Goal: Transaction & Acquisition: Obtain resource

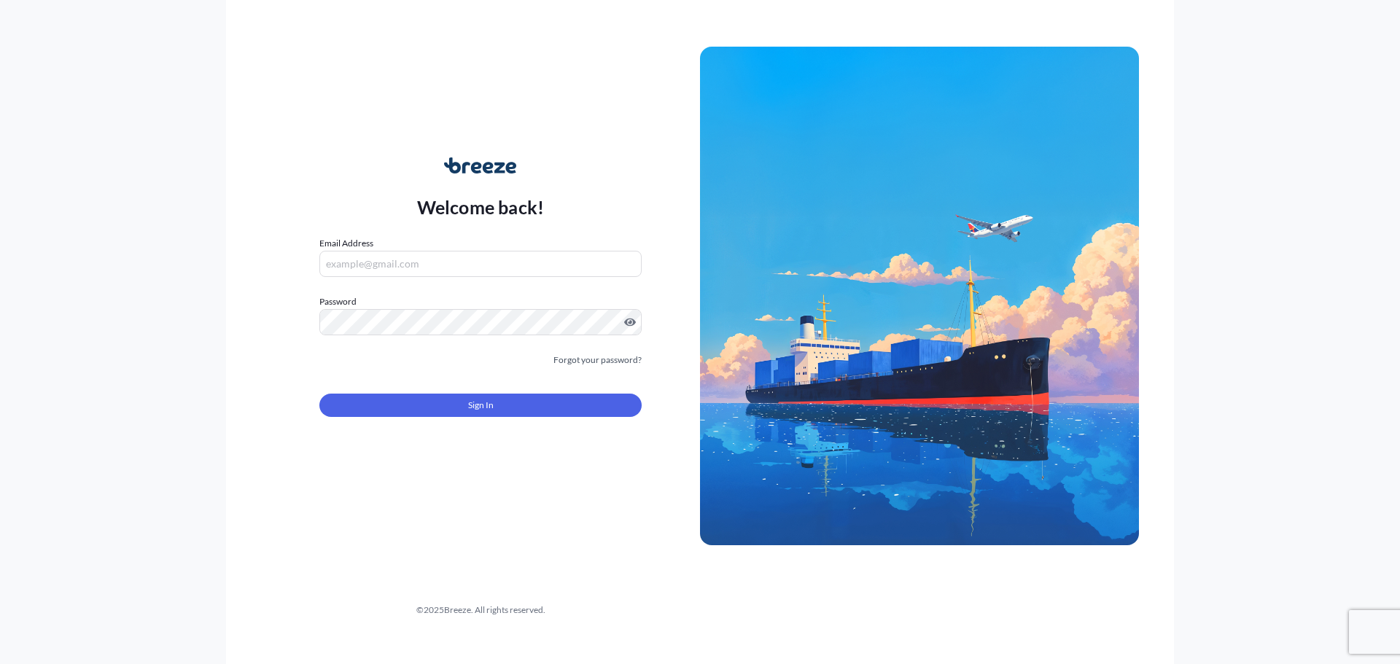
type input "[PERSON_NAME][EMAIL_ADDRESS][PERSON_NAME][DOMAIN_NAME]"
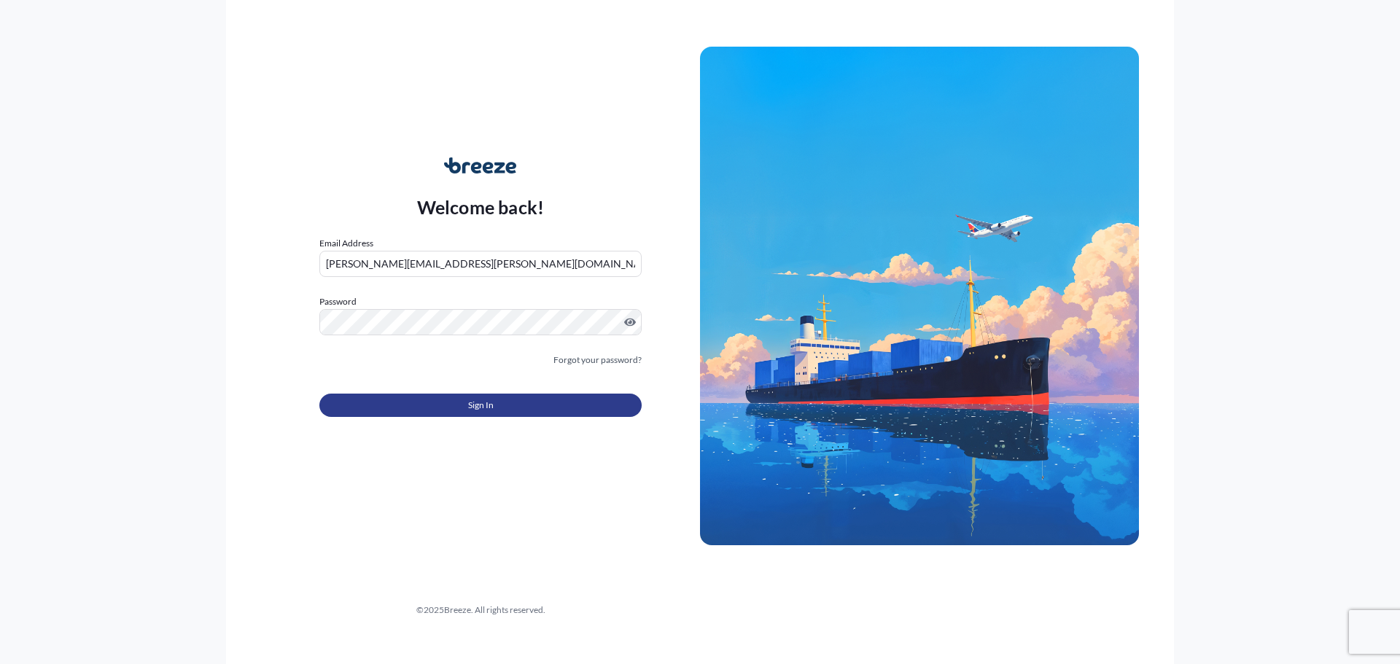
click at [510, 406] on button "Sign In" at bounding box center [480, 405] width 322 height 23
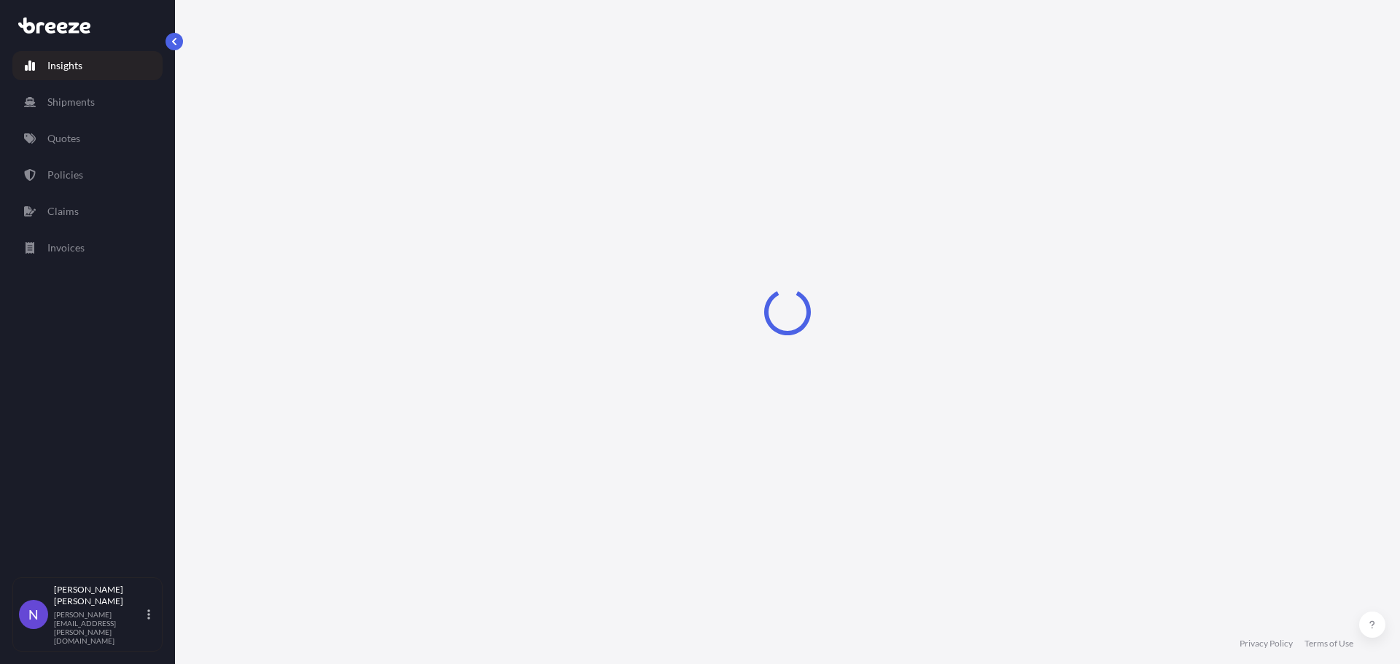
select select "2025"
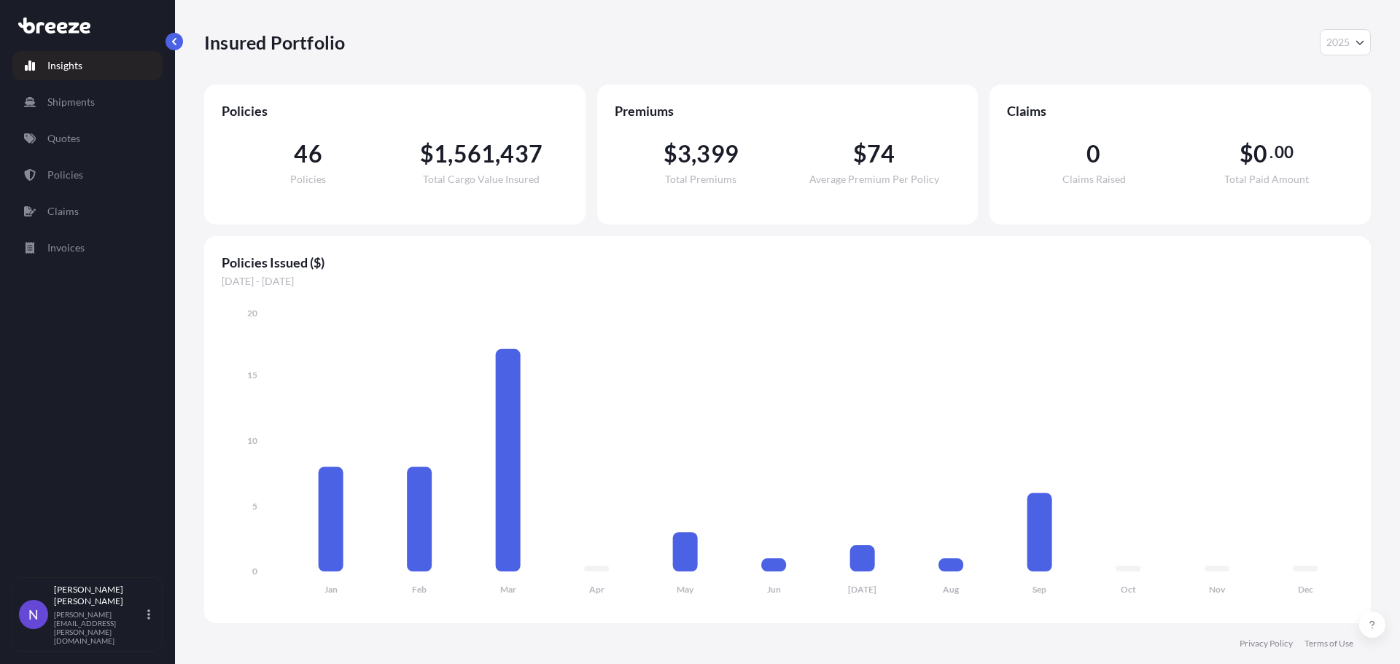
click at [85, 127] on link "Quotes" at bounding box center [87, 138] width 150 height 29
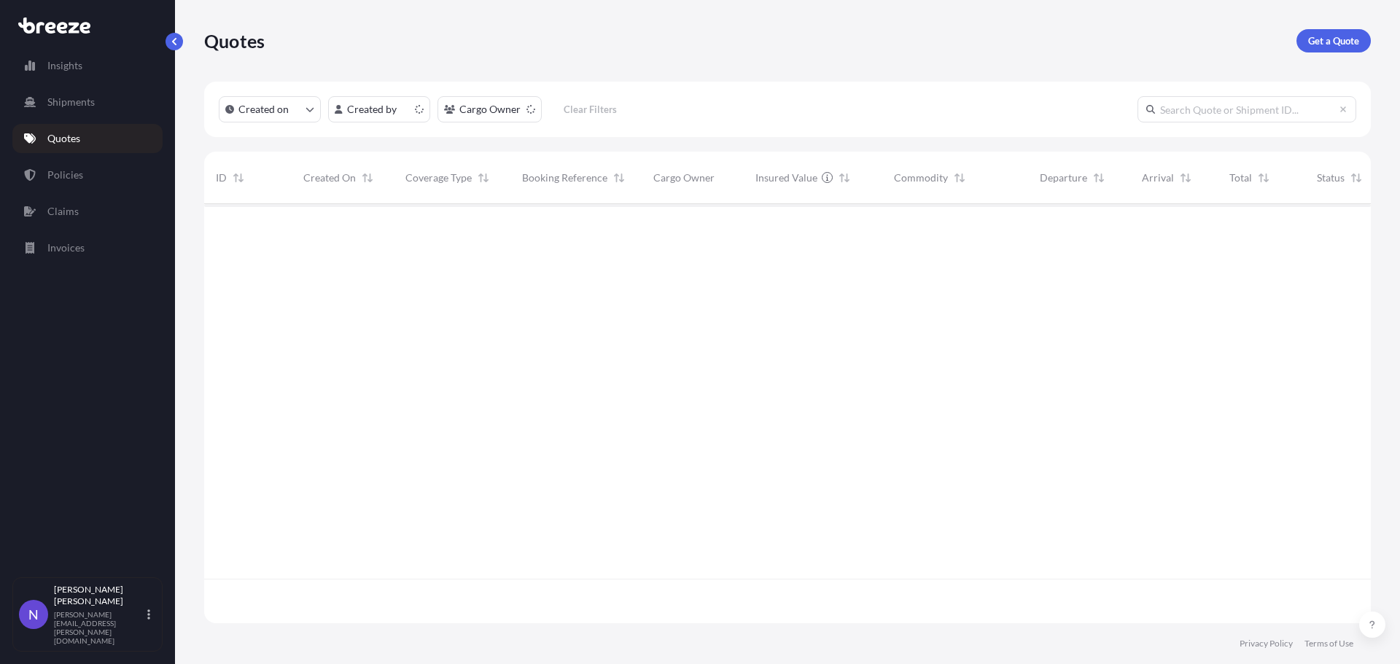
scroll to position [416, 1155]
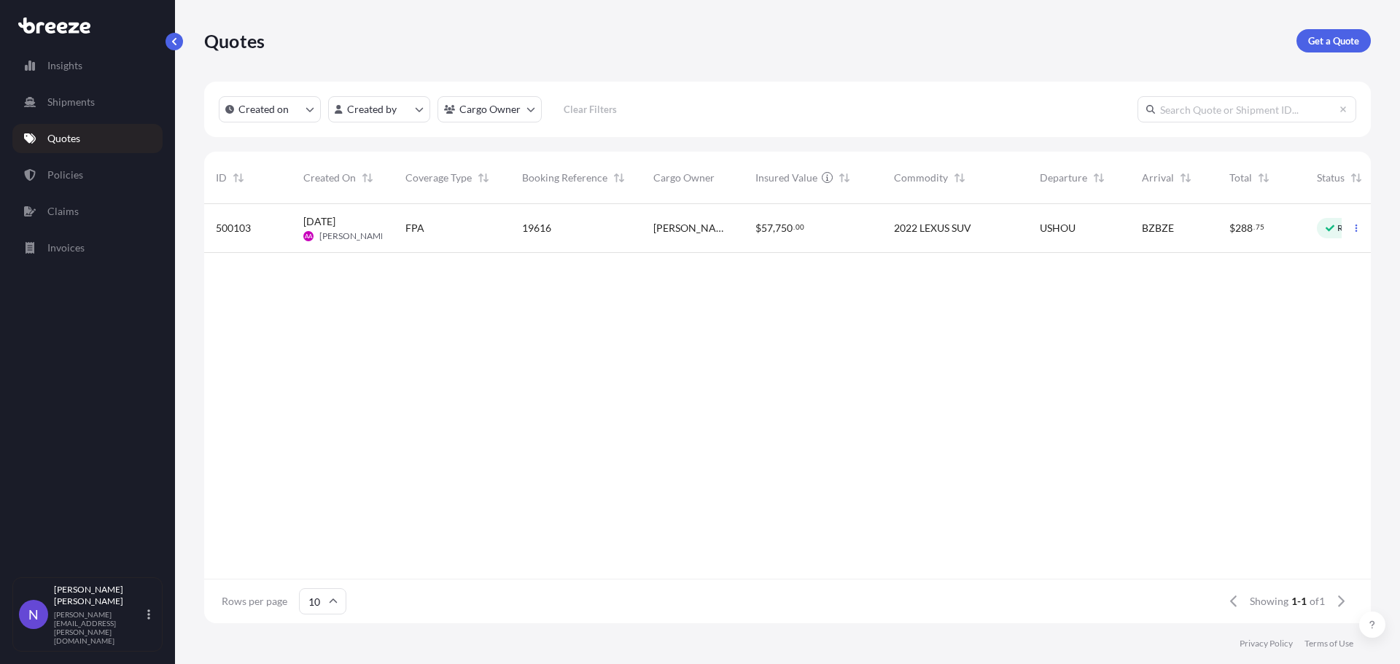
click at [1318, 31] on link "Get a Quote" at bounding box center [1333, 40] width 74 height 23
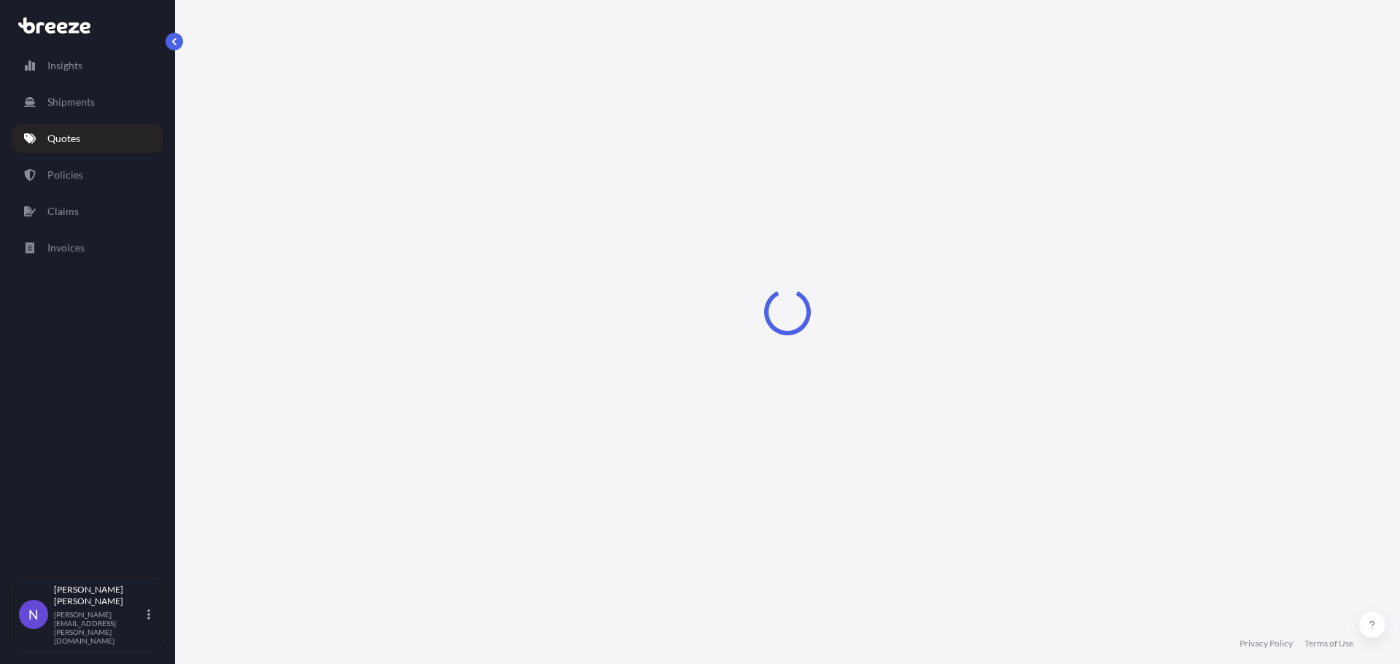
select select "Sea"
select select "1"
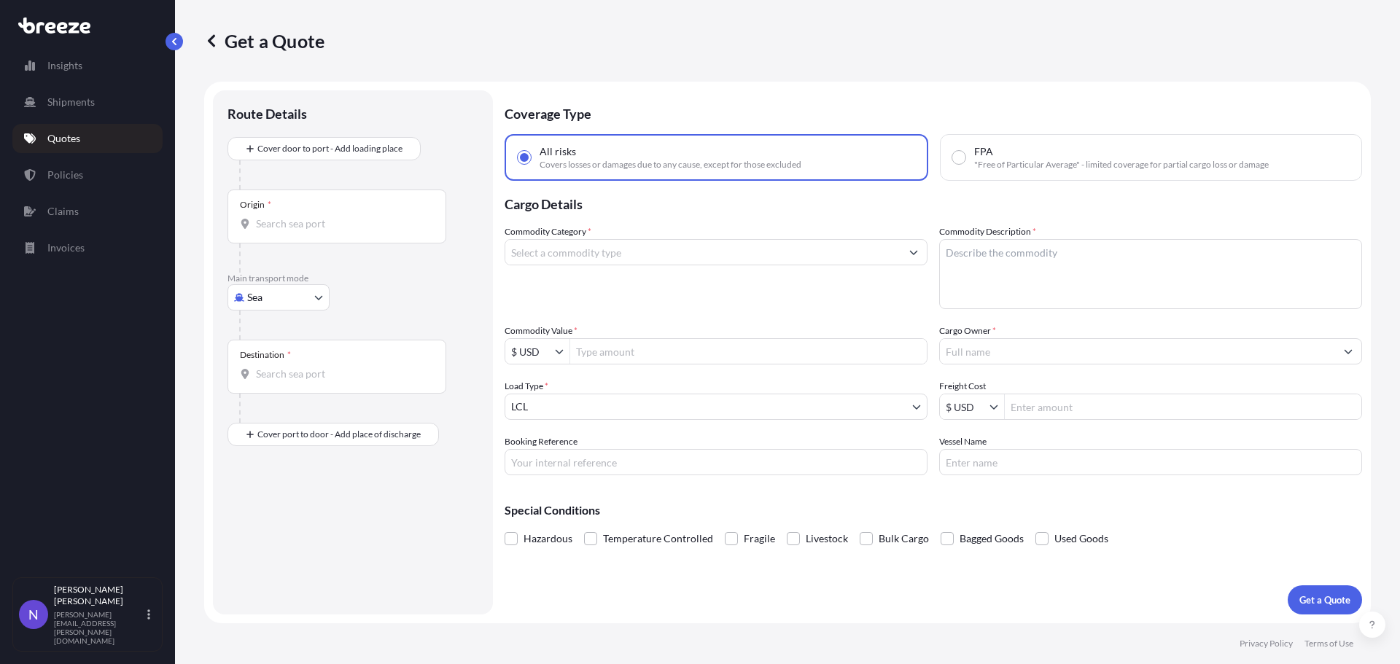
click at [737, 266] on div "Commodity Category *" at bounding box center [715, 267] width 423 height 85
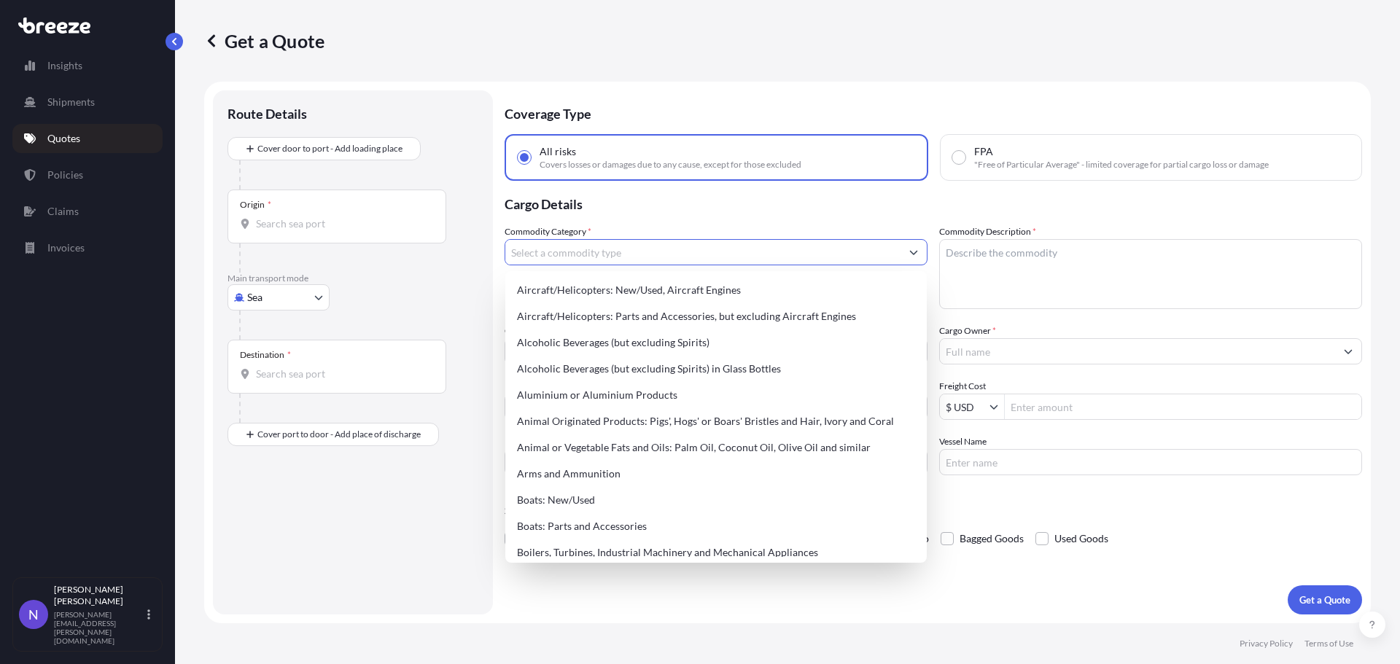
click at [731, 254] on input "Commodity Category *" at bounding box center [702, 252] width 395 height 26
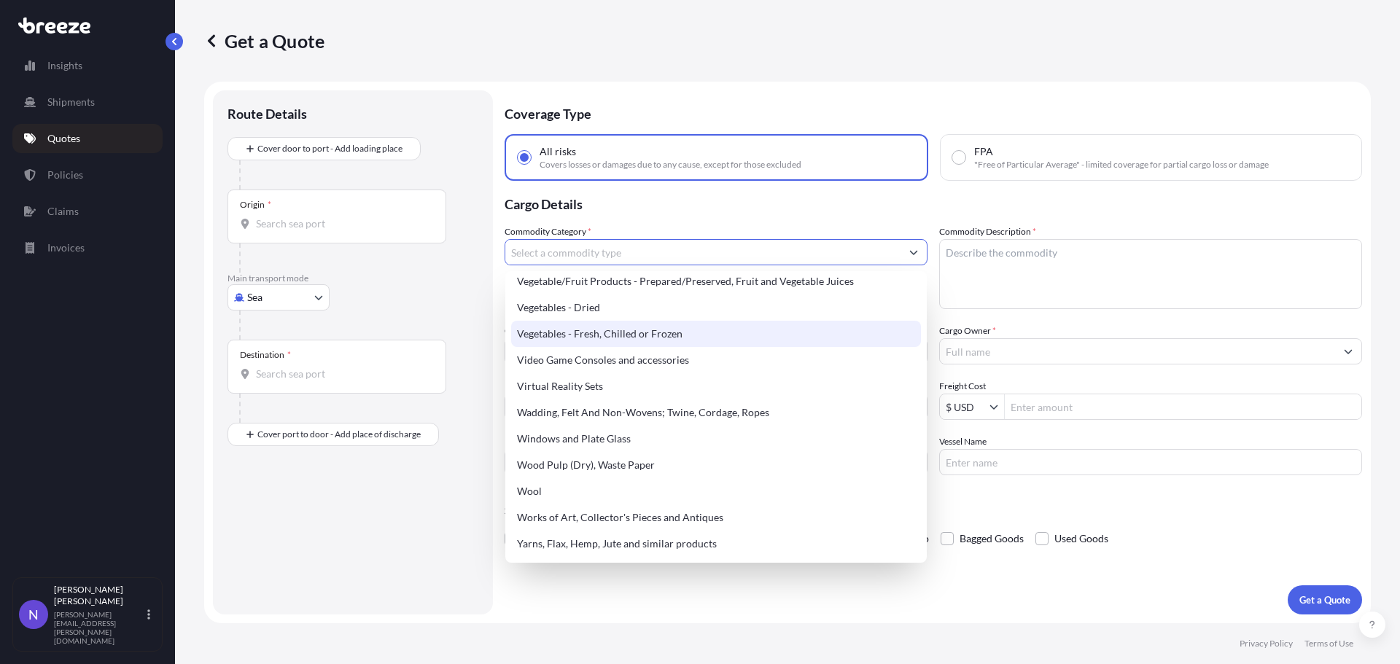
scroll to position [3426, 0]
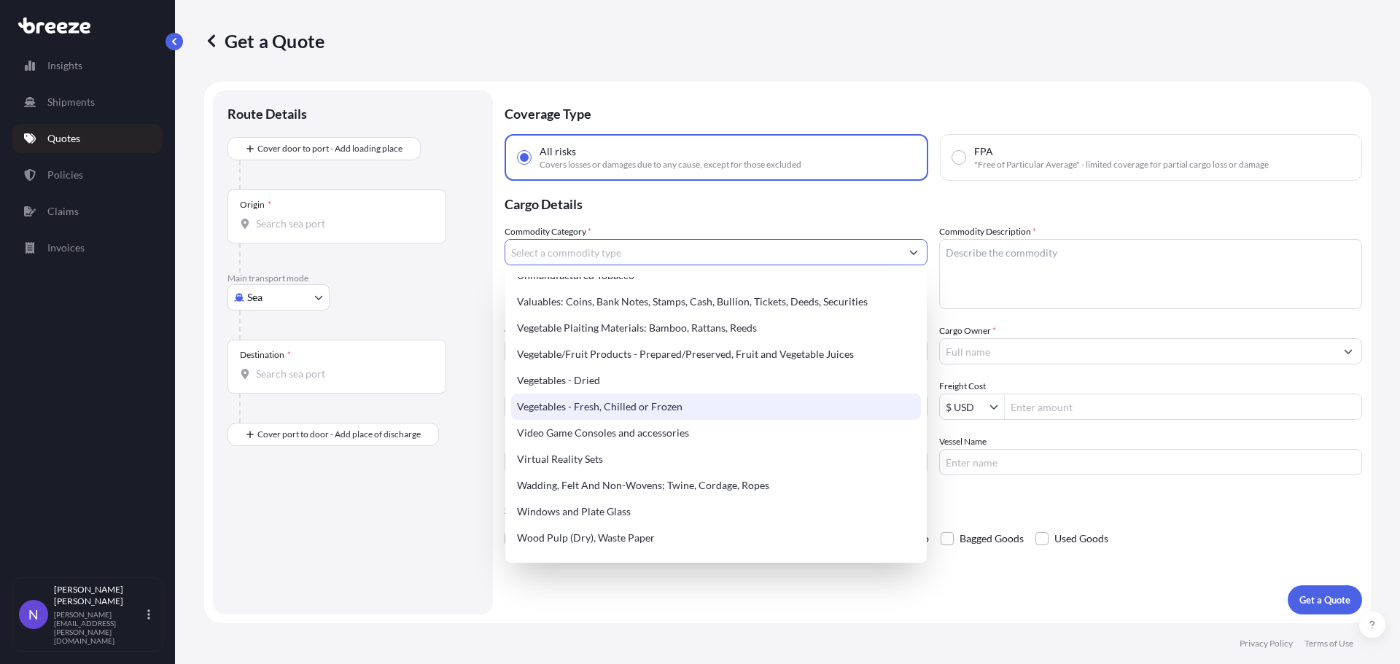
click at [750, 405] on div "Vegetables - Fresh, Chilled or Frozen" at bounding box center [716, 407] width 410 height 26
type input "Vegetables - Fresh, Chilled or Frozen"
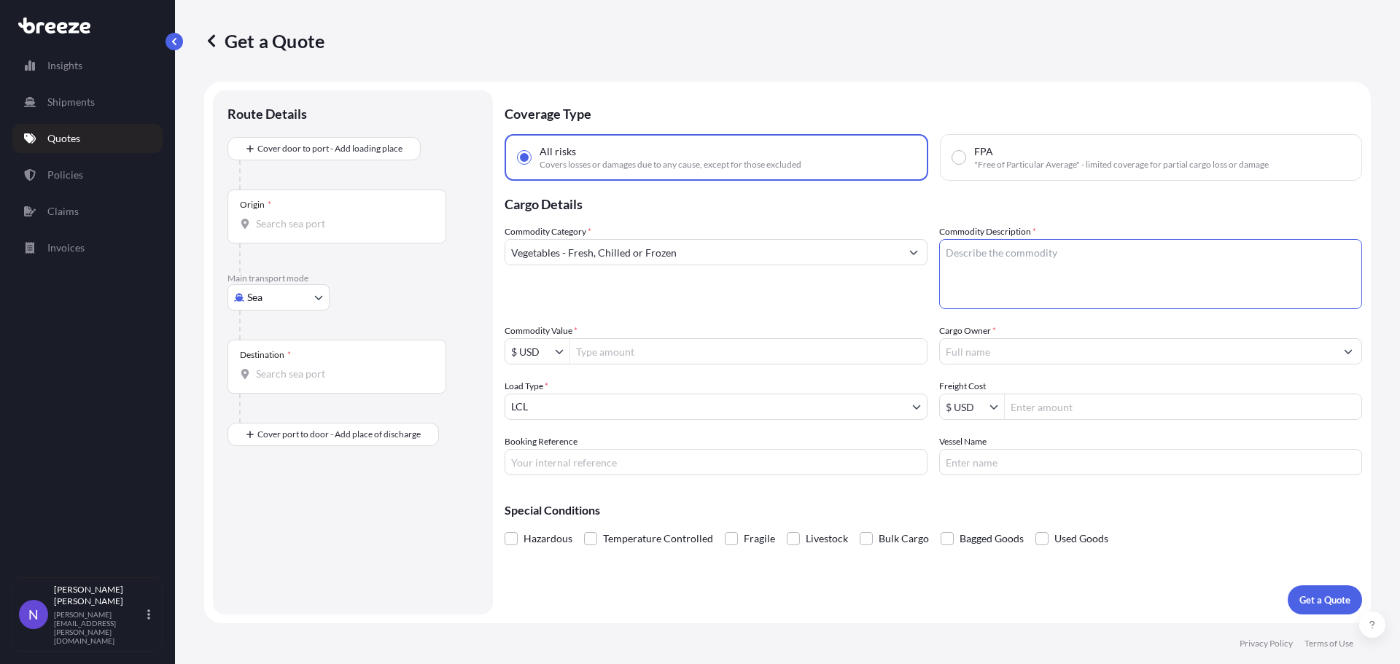
click at [1026, 252] on textarea "Commodity Description *" at bounding box center [1150, 274] width 423 height 70
type textarea "9"
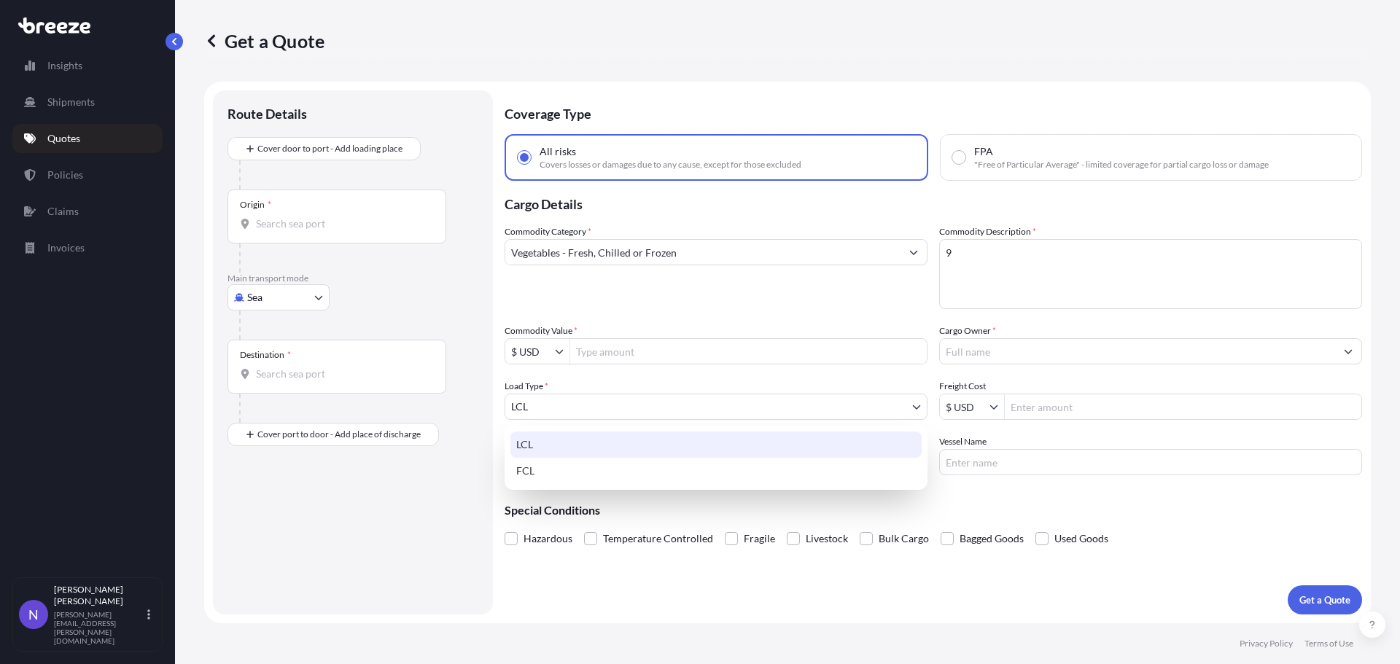
click at [814, 413] on body "Insights Shipments Quotes Policies Claims Invoices N [PERSON_NAME] [PERSON_NAME…" at bounding box center [700, 332] width 1400 height 664
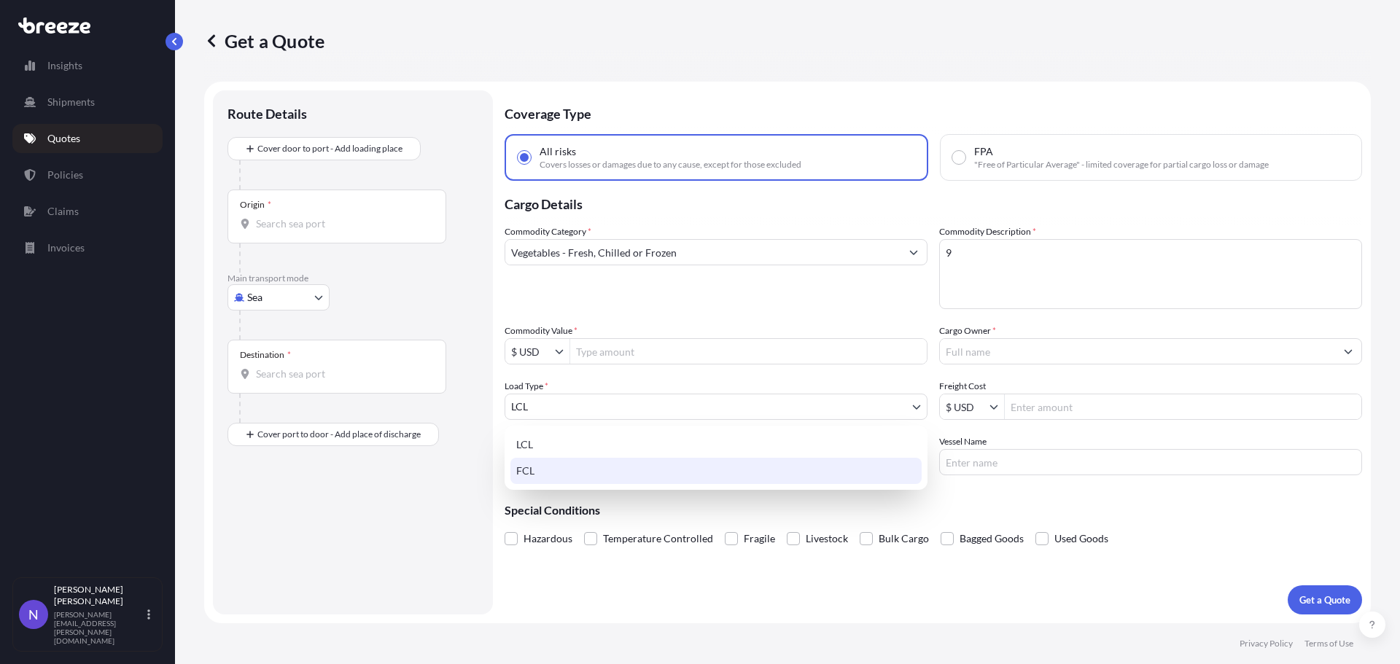
click at [717, 469] on div "FCL" at bounding box center [715, 471] width 411 height 26
select select "2"
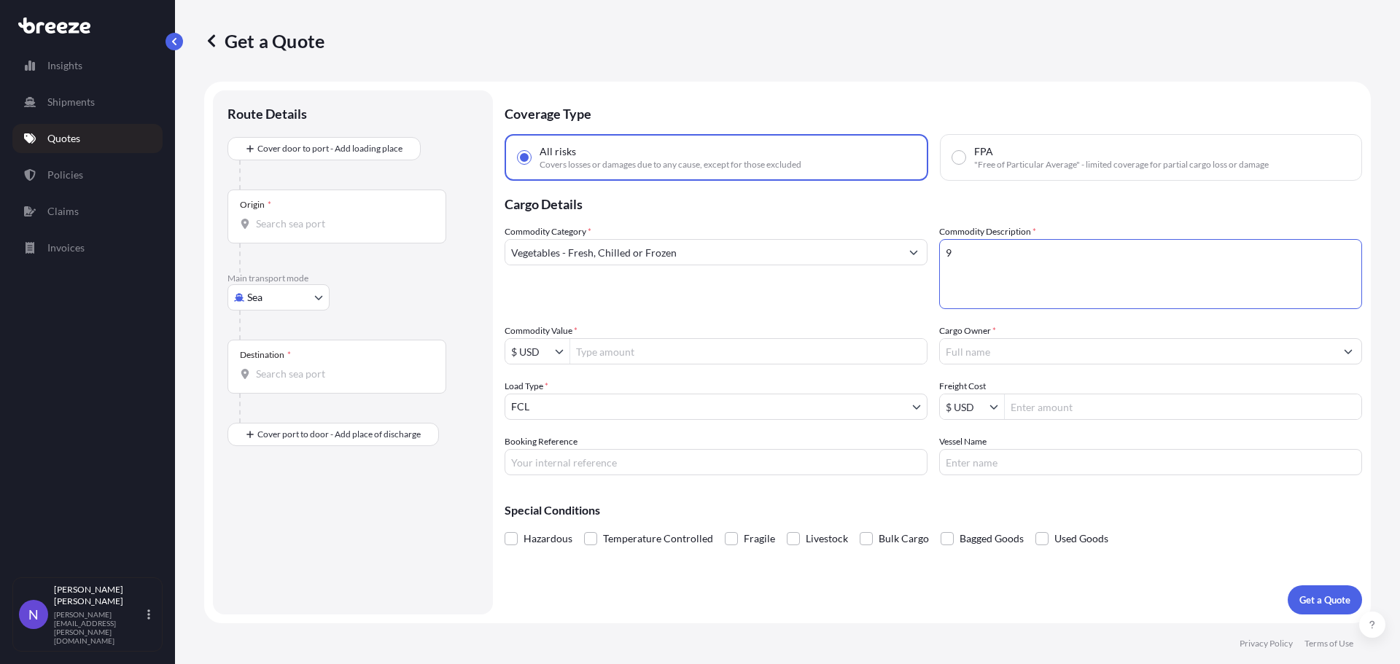
click at [1039, 257] on textarea "9" at bounding box center [1150, 274] width 423 height 70
type textarea "9 X 40' ORF STC POTATOES"
click at [996, 378] on div "Commodity Category * Vegetables - Fresh, Chilled or Frozen Commodity Descriptio…" at bounding box center [932, 350] width 857 height 251
click at [1010, 338] on div at bounding box center [1150, 351] width 423 height 26
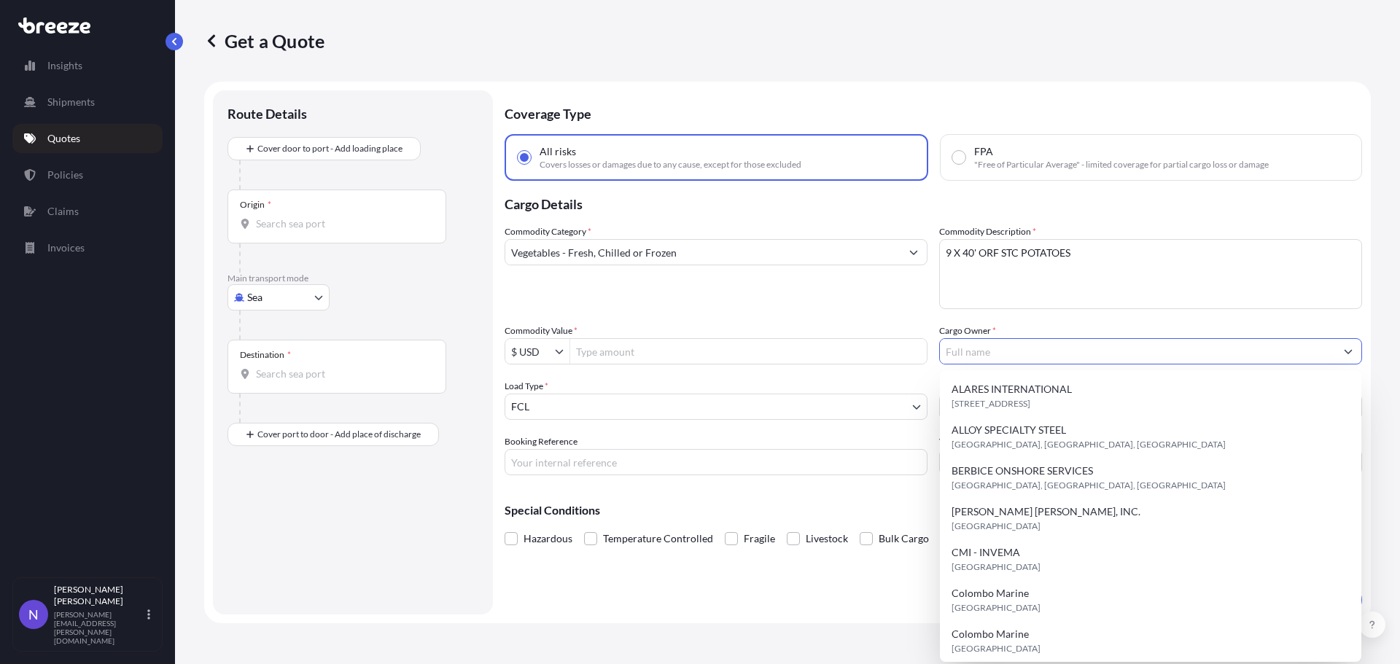
click at [1008, 348] on input "Cargo Owner *" at bounding box center [1137, 351] width 395 height 26
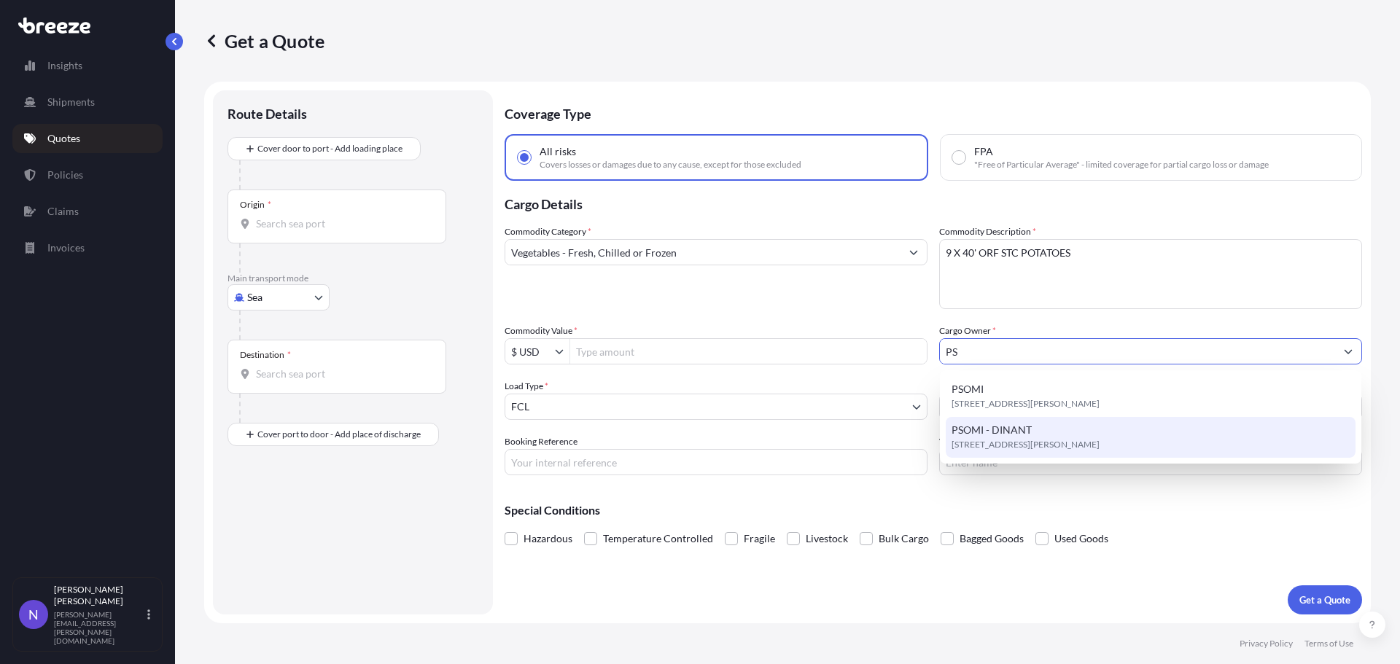
click at [1053, 452] on div "PSOMI - DINANT [STREET_ADDRESS][PERSON_NAME]" at bounding box center [1150, 437] width 410 height 41
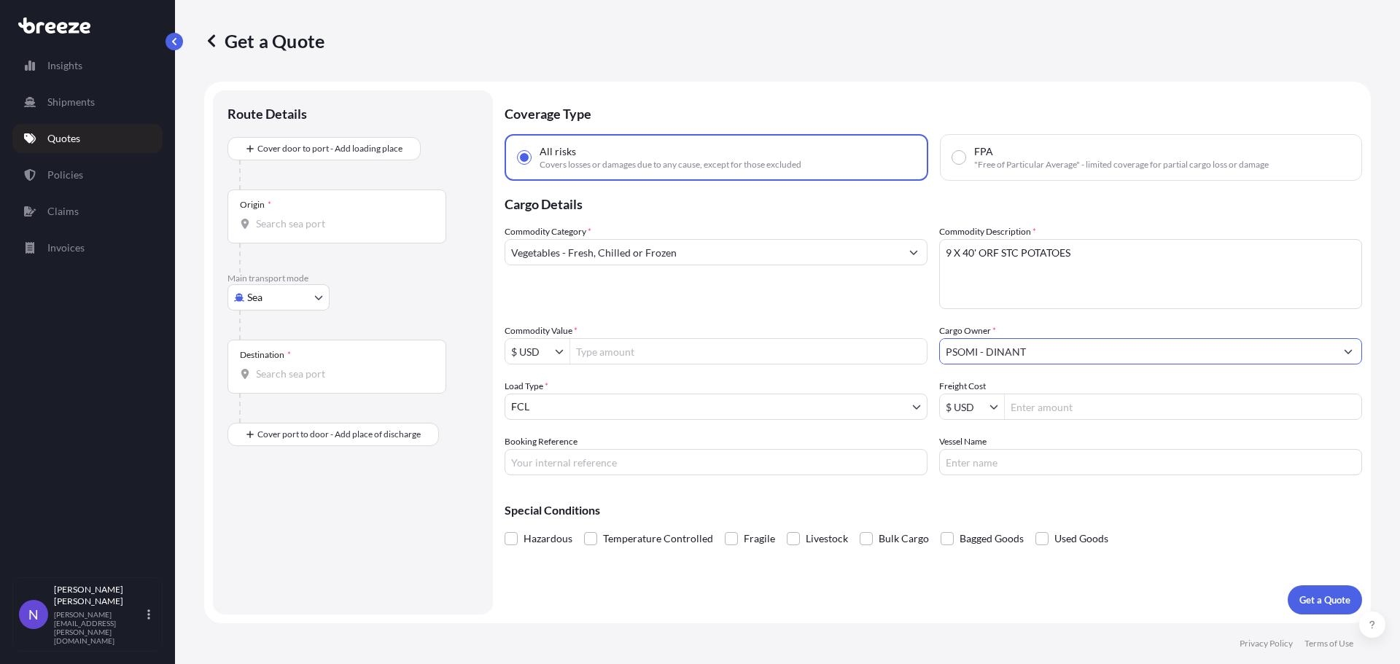
type input "PSOMI - DINANT"
click at [1024, 408] on input "Freight Cost" at bounding box center [1182, 407] width 356 height 26
click at [765, 370] on div "Commodity Category * Vegetables - Fresh, Chilled or Frozen Commodity Descriptio…" at bounding box center [932, 350] width 857 height 251
click at [760, 353] on input "Commodity Value *" at bounding box center [748, 351] width 356 height 26
click at [698, 357] on input "Commodity Value *" at bounding box center [748, 351] width 356 height 26
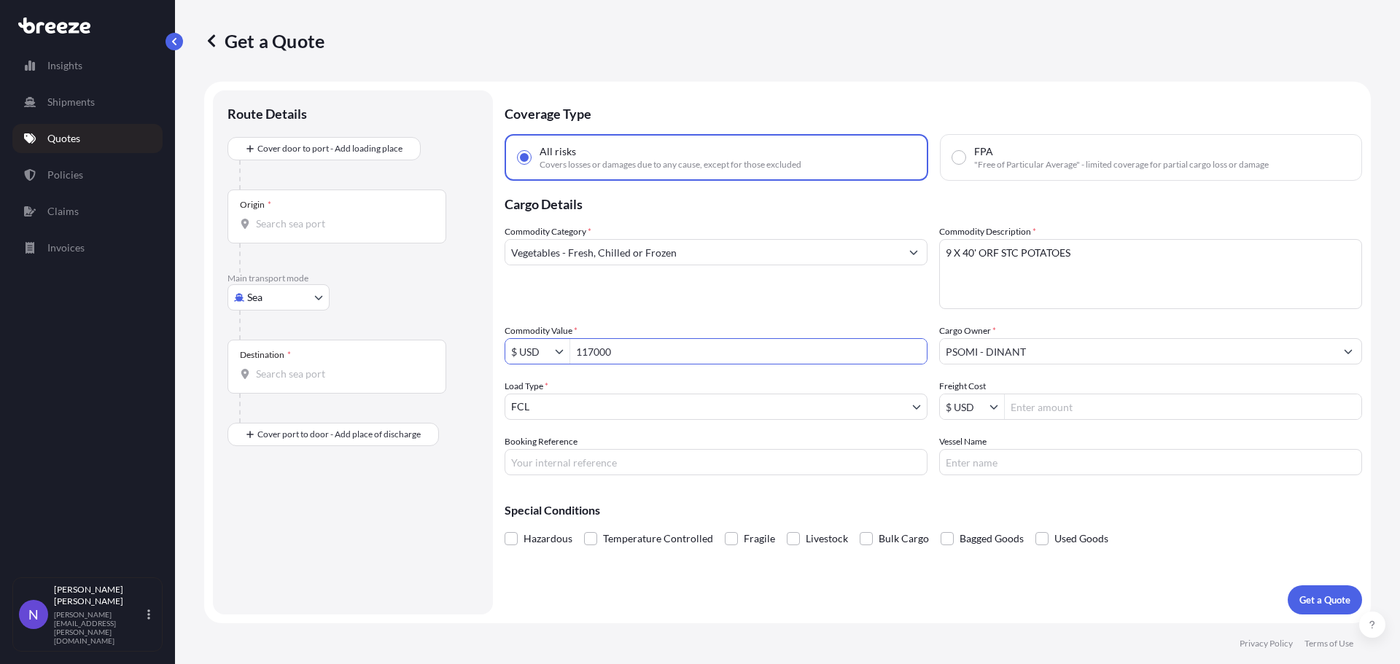
type input "117,000"
drag, startPoint x: 1058, startPoint y: 391, endPoint x: 1062, endPoint y: 399, distance: 8.5
click at [1058, 392] on div "Freight Cost $ USD" at bounding box center [1150, 399] width 423 height 41
click at [1063, 402] on input "Freight Cost" at bounding box center [1182, 407] width 356 height 26
type input "43,200"
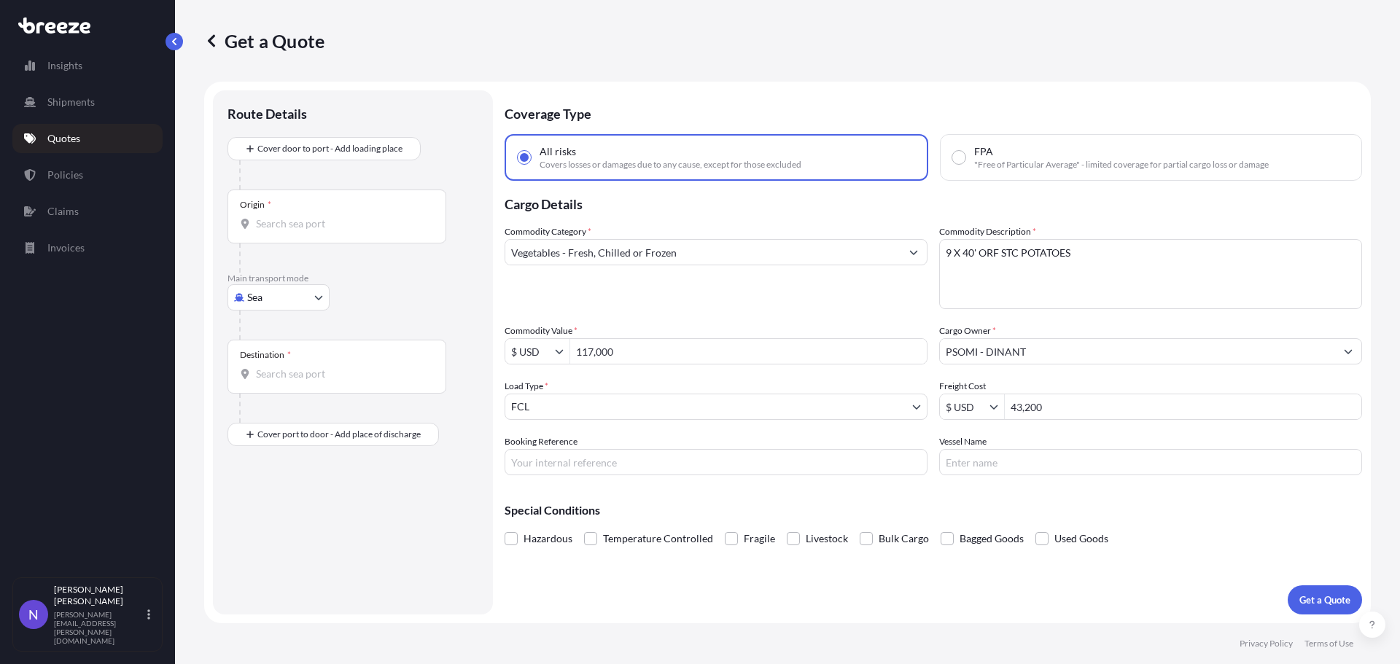
click at [1179, 534] on div "Hazardous Temperature Controlled Fragile Livestock Bulk Cargo Bagged Goods Used…" at bounding box center [932, 539] width 857 height 22
click at [603, 462] on input "Booking Reference" at bounding box center [715, 462] width 423 height 26
type input "19609"
click at [739, 309] on div "Commodity Category * Vegetables - Fresh, Chilled or Frozen Commodity Descriptio…" at bounding box center [932, 350] width 857 height 251
click at [314, 218] on input "Origin *" at bounding box center [342, 223] width 172 height 15
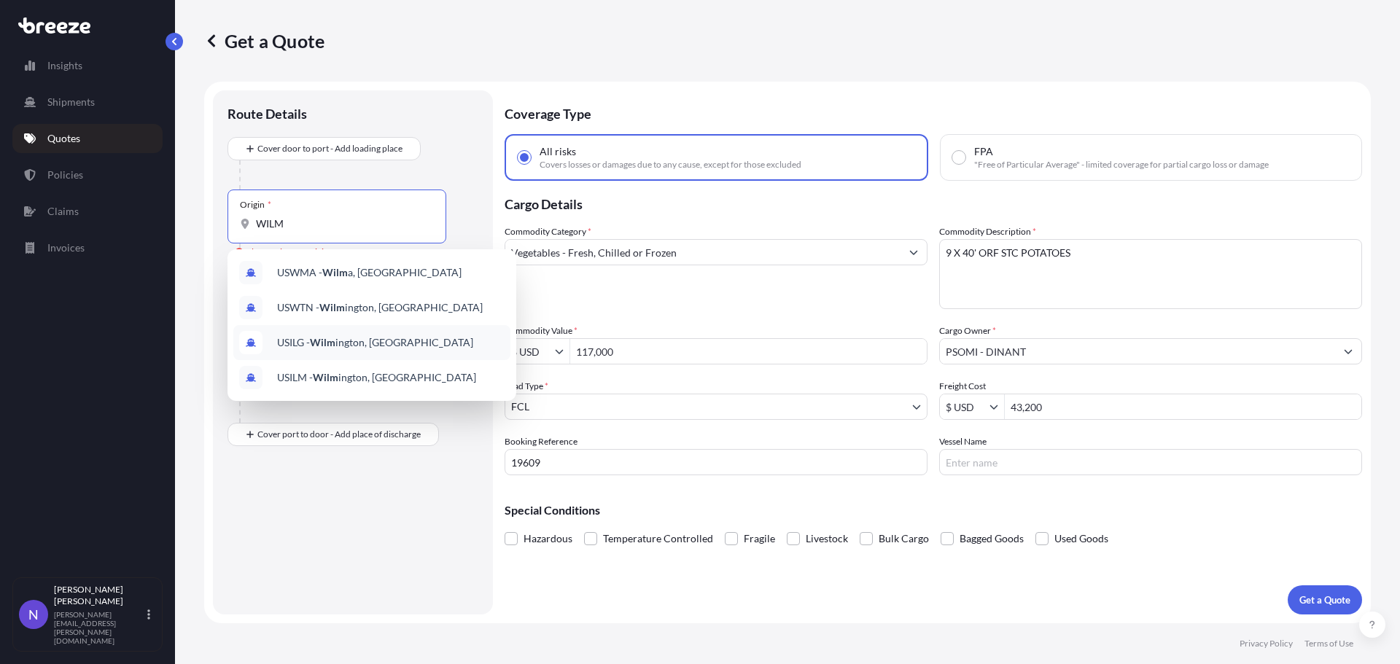
click at [383, 356] on div "USILG - Wilm ington, [GEOGRAPHIC_DATA]" at bounding box center [371, 342] width 277 height 35
type input "USILG - [GEOGRAPHIC_DATA], [GEOGRAPHIC_DATA]"
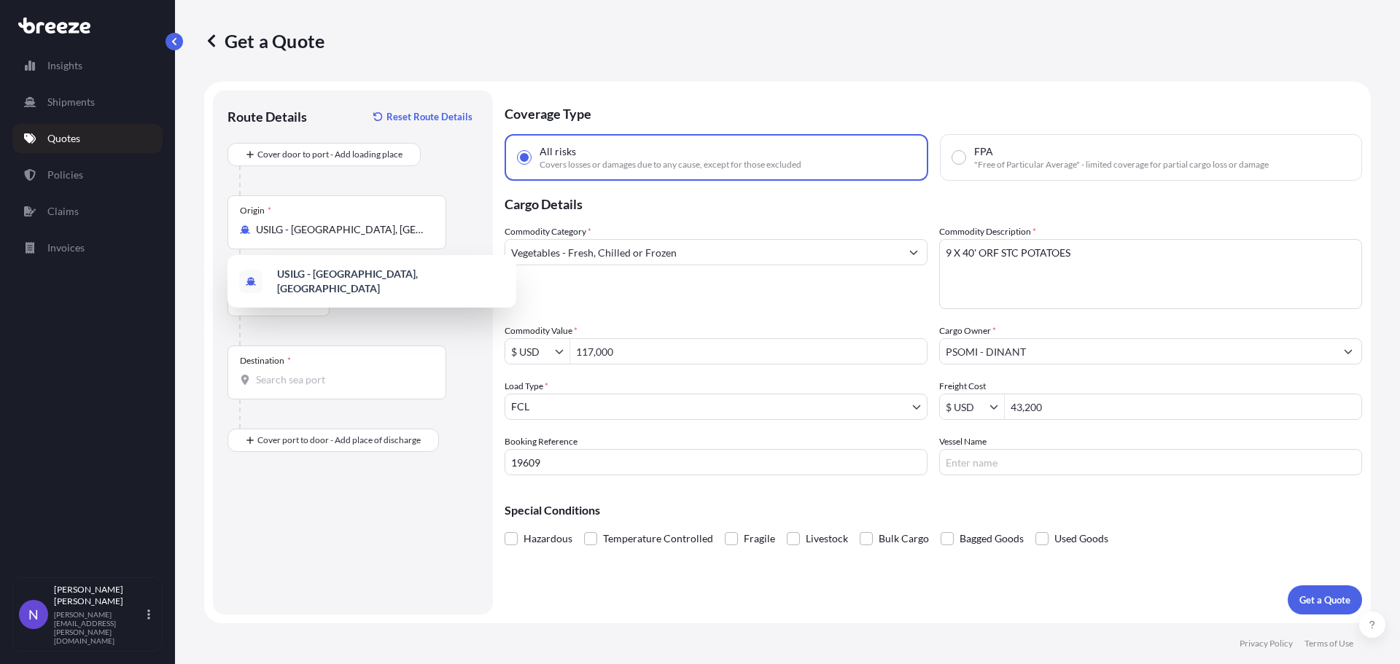
click at [404, 313] on div "Sea Sea Air Road Rail" at bounding box center [352, 303] width 251 height 26
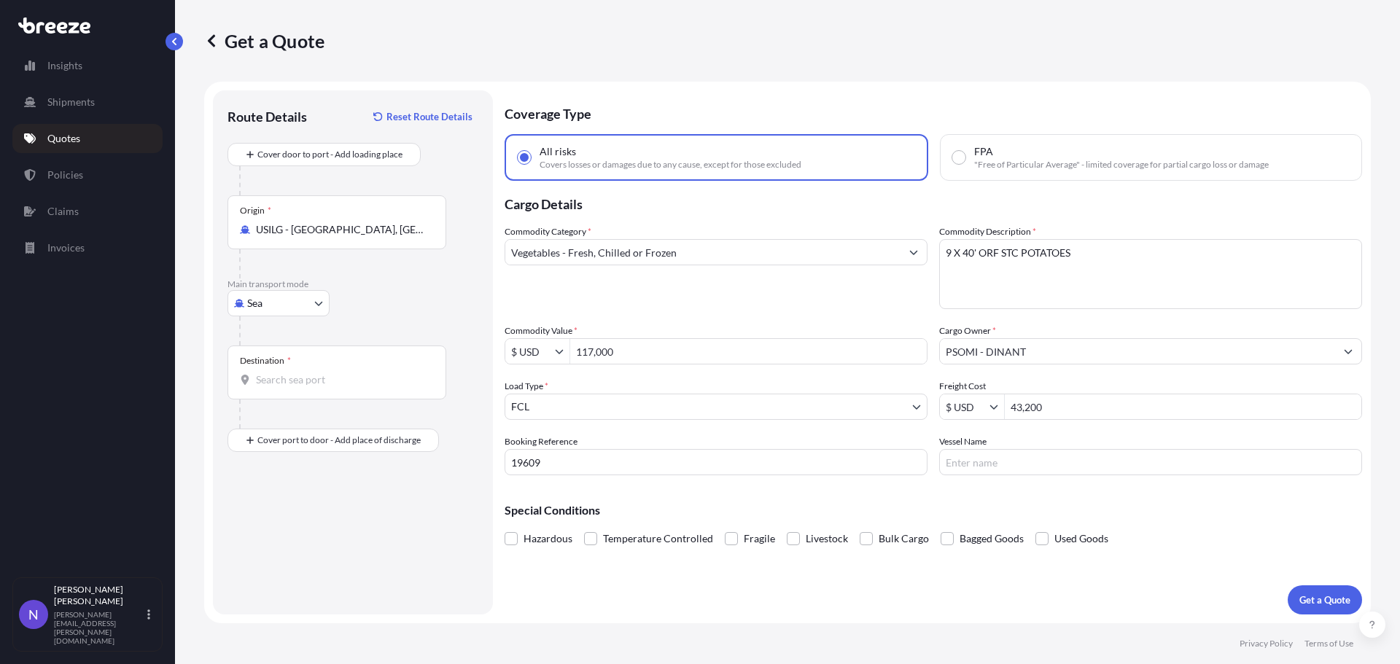
click at [306, 361] on div "Destination *" at bounding box center [336, 373] width 219 height 54
click at [306, 372] on input "Destination *" at bounding box center [342, 379] width 172 height 15
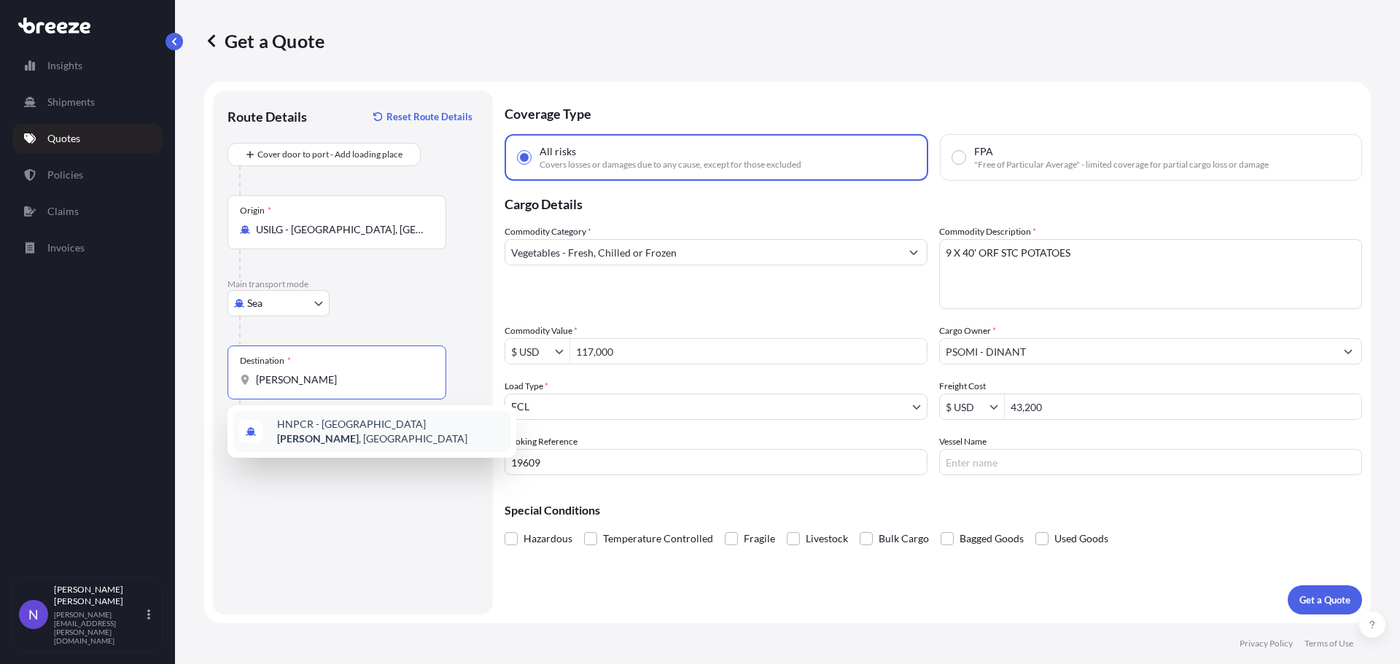
click at [339, 436] on div "HNPCR - [GEOGRAPHIC_DATA][PERSON_NAME] , [GEOGRAPHIC_DATA]" at bounding box center [371, 431] width 277 height 41
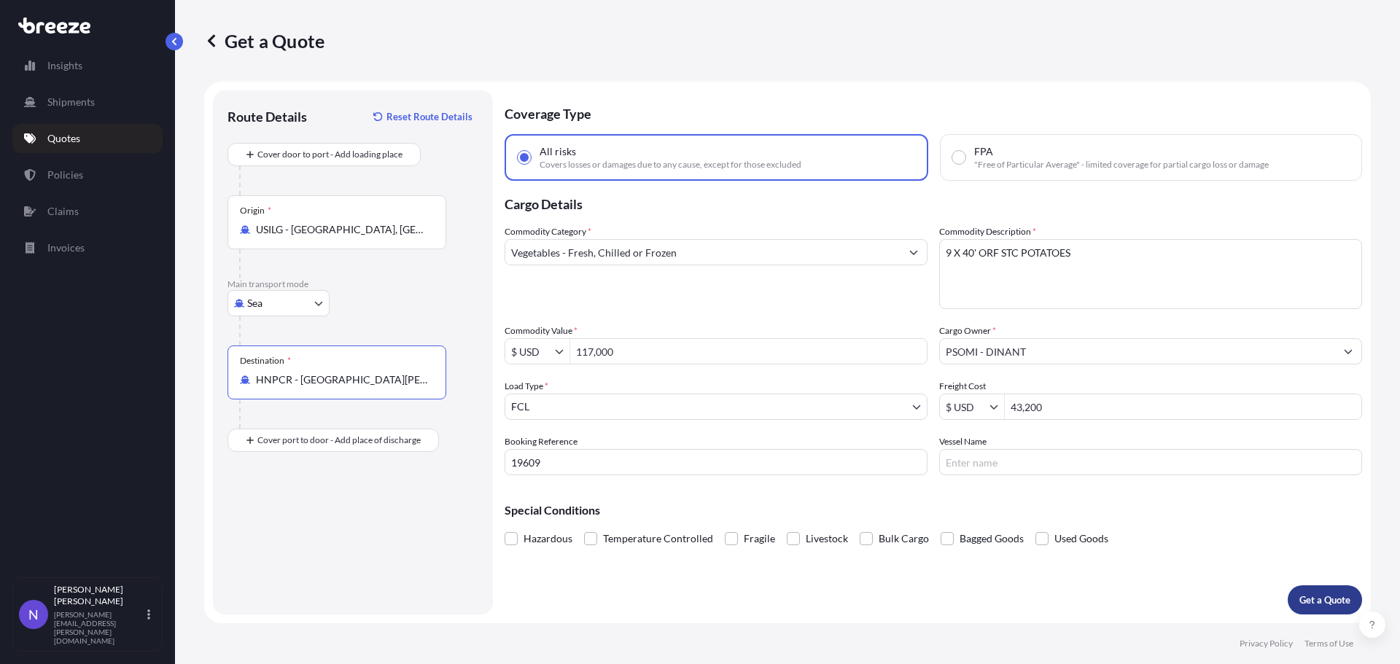
type input "HNPCR - [GEOGRAPHIC_DATA][PERSON_NAME], [GEOGRAPHIC_DATA]"
click at [1322, 596] on p "Get a Quote" at bounding box center [1324, 600] width 51 height 15
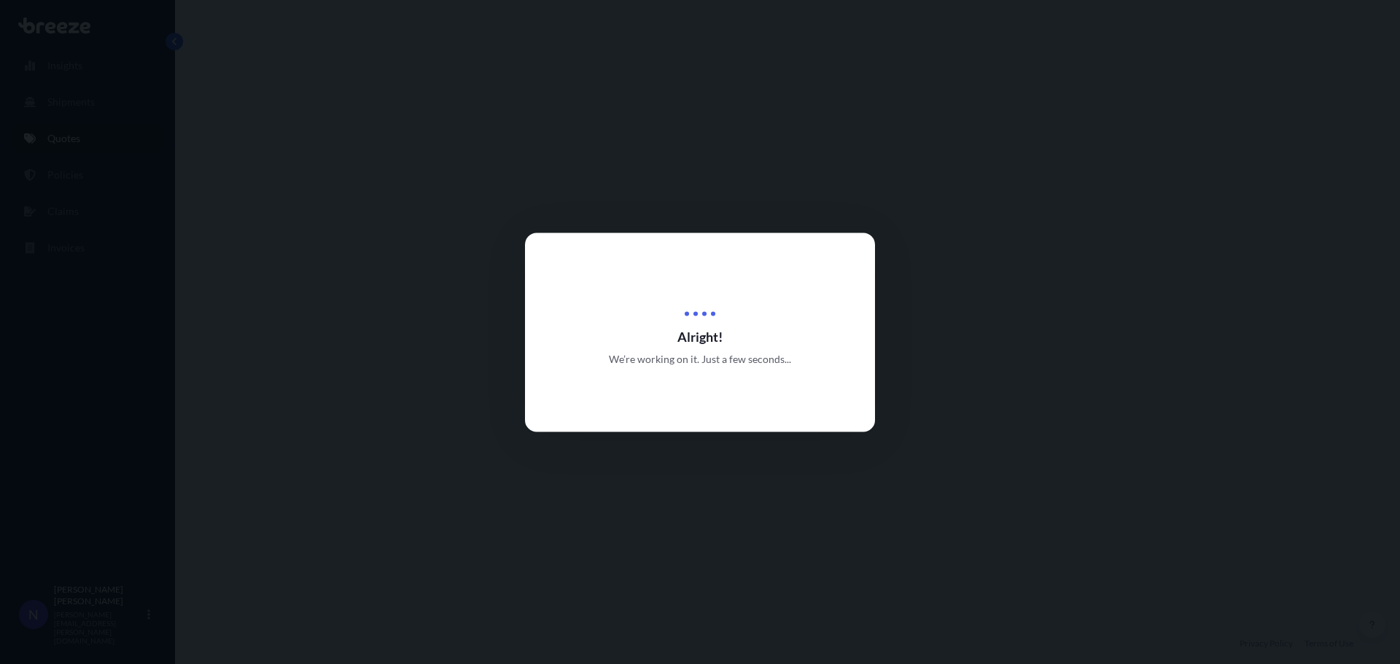
scroll to position [529, 0]
select select "Sea"
select select "2"
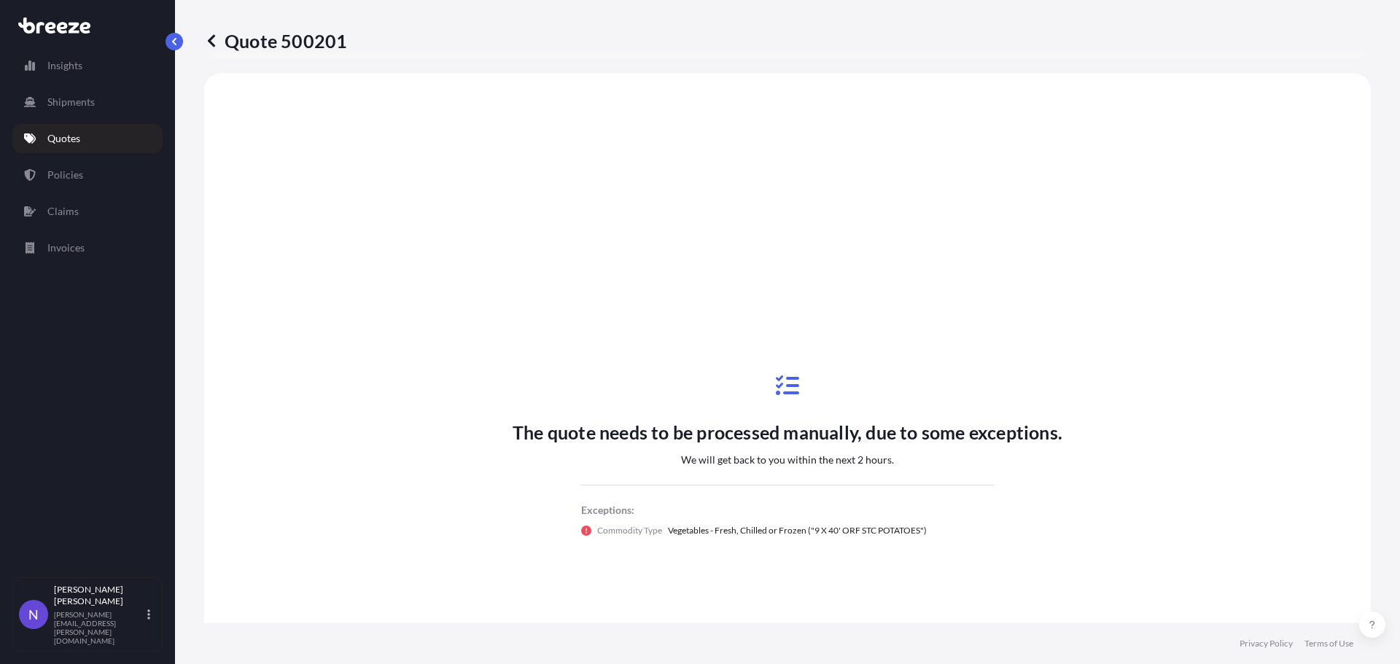
click at [215, 47] on icon at bounding box center [211, 41] width 15 height 15
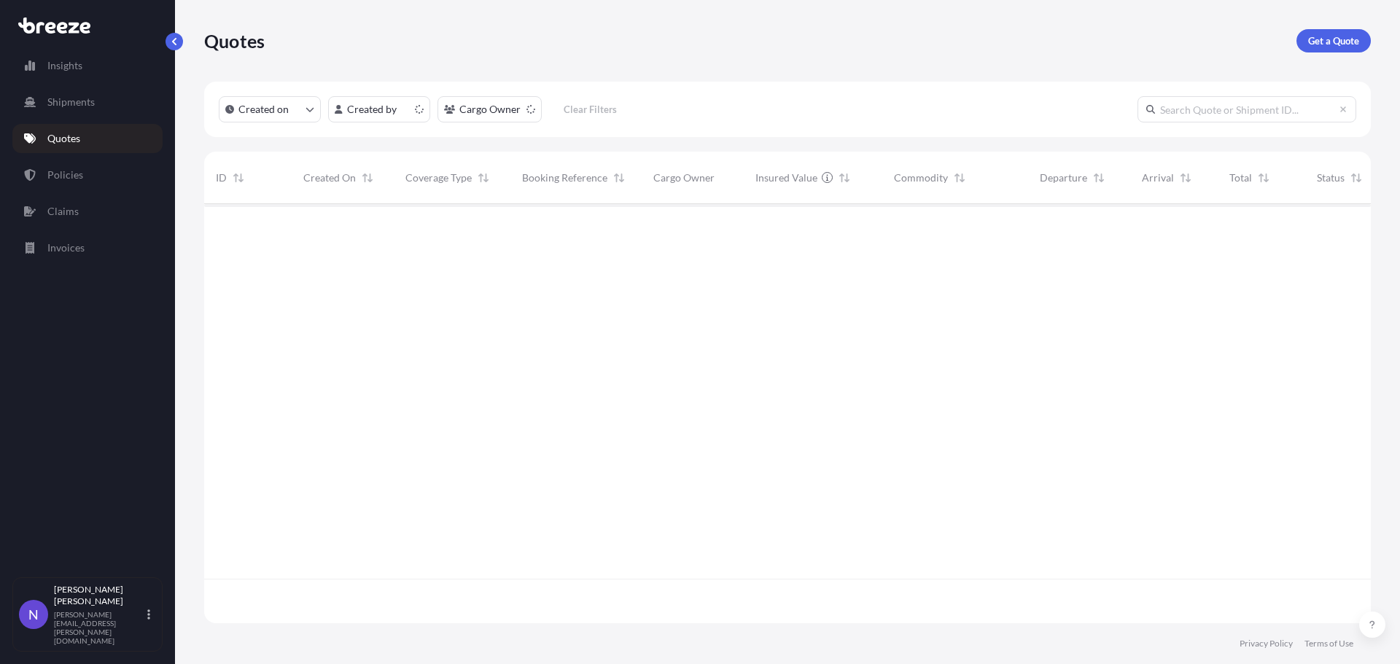
scroll to position [416, 1155]
